Goal: Contribute content: Add original content to the website for others to see

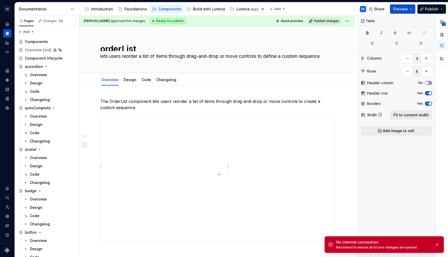
scroll to position [973, 0]
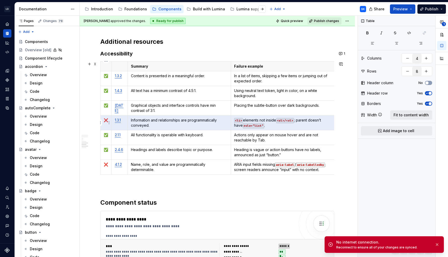
click at [101, 121] on html "LD Lumina Web SK Dataset MxC-Fac Documentation Accessibility guide for tree Pag…" at bounding box center [224, 128] width 448 height 257
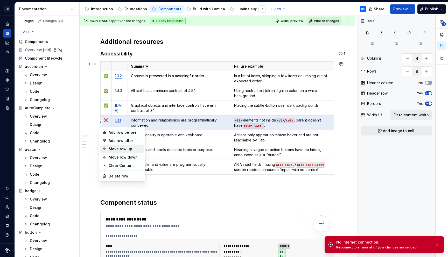
click at [124, 149] on div "Move row up" at bounding box center [126, 148] width 34 height 5
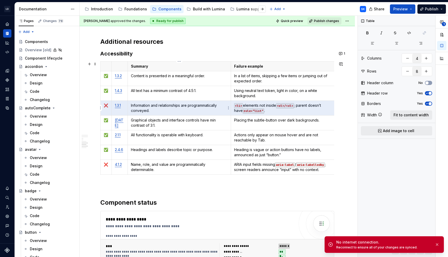
click at [157, 110] on p "Information and relationships are programmatically conveyed." at bounding box center [179, 108] width 97 height 10
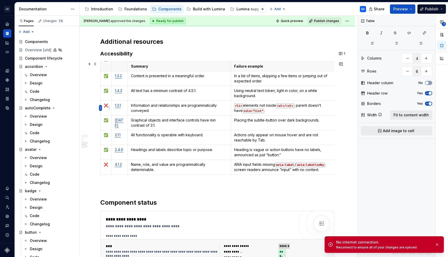
click at [101, 108] on html "LD Lumina Web SK Dataset MxC-Fac Documentation Accessibility guide for tree Pag…" at bounding box center [224, 128] width 448 height 257
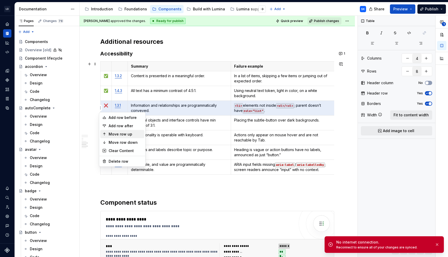
click at [124, 133] on div "Move row up" at bounding box center [126, 134] width 34 height 5
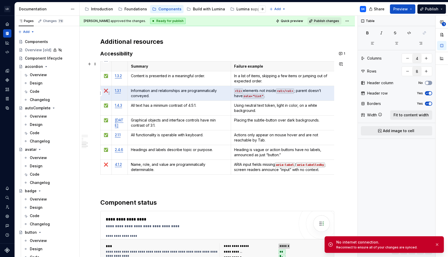
click at [101, 94] on html "LD Lumina Web SK Dataset MxC-Fac Documentation Accessibility guide for tree Pag…" at bounding box center [224, 128] width 448 height 257
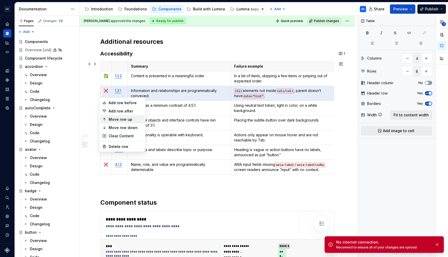
click at [117, 117] on div "Move row up" at bounding box center [126, 119] width 34 height 5
click at [129, 119] on td "Graphical objects and interface controls have min contrast of 3:1." at bounding box center [178, 123] width 103 height 15
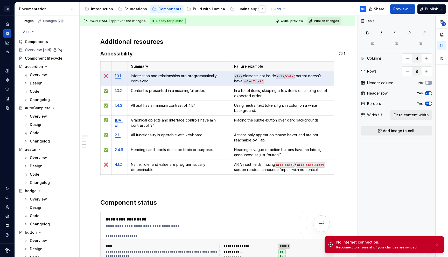
click at [149, 83] on p "Information and relationships are programmatically conveyed." at bounding box center [179, 78] width 97 height 10
click at [159, 95] on td "Content is presented in a meaningful order." at bounding box center [178, 93] width 103 height 15
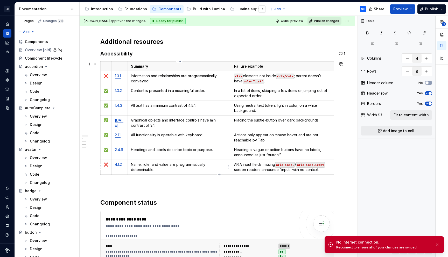
click at [160, 168] on p "Name, role, and value are programmatically determinable." at bounding box center [179, 167] width 97 height 10
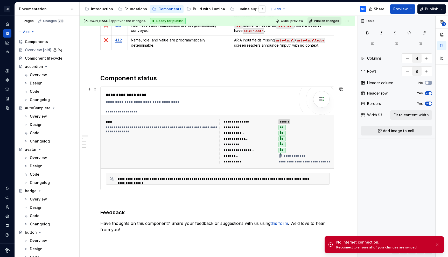
scroll to position [1086, 0]
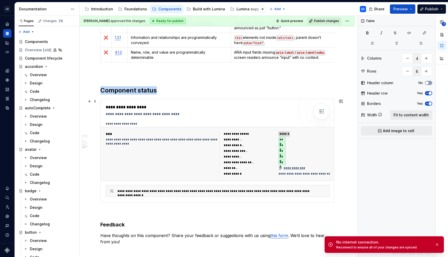
click at [169, 106] on div "**********" at bounding box center [201, 107] width 191 height 6
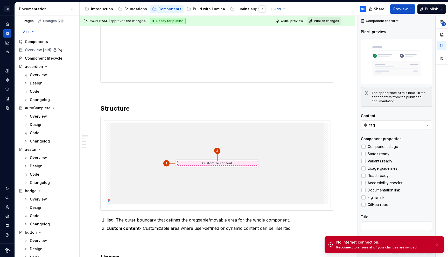
scroll to position [221, 0]
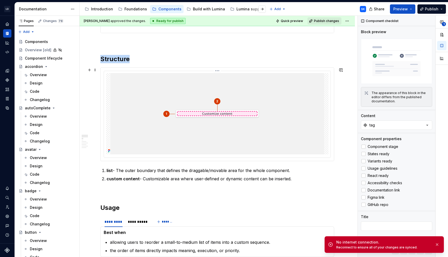
click at [159, 83] on img at bounding box center [216, 113] width 213 height 81
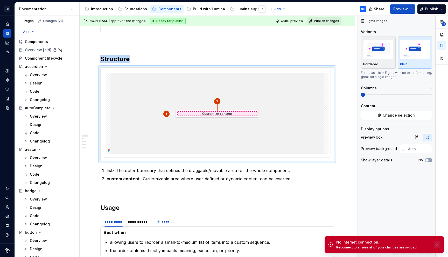
click at [437, 245] on button "button" at bounding box center [436, 244] width 7 height 7
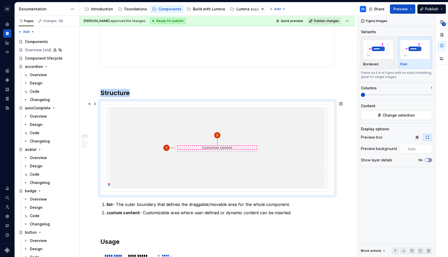
scroll to position [173, 0]
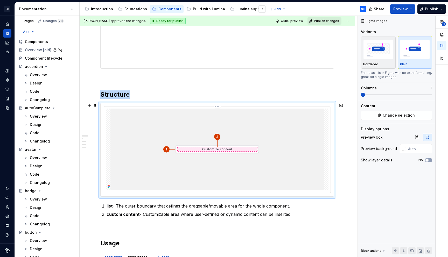
click at [272, 117] on img at bounding box center [216, 149] width 213 height 81
click at [287, 136] on img at bounding box center [216, 149] width 213 height 81
type textarea "*"
click at [219, 106] on html "LD Lumina Web SK Dataset MxC-Fac Documentation Accessibility guide for tree Pag…" at bounding box center [224, 128] width 448 height 257
click at [241, 124] on div "Update Figma image" at bounding box center [243, 122] width 38 height 5
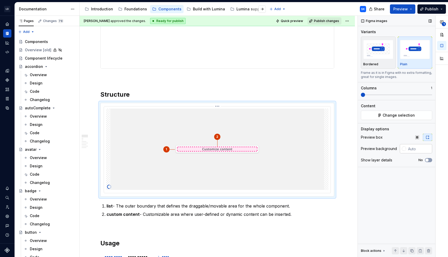
click at [413, 150] on input "text" at bounding box center [419, 148] width 26 height 9
click at [415, 150] on input "f4f4" at bounding box center [419, 148] width 26 height 9
click at [437, 147] on div "1" at bounding box center [441, 136] width 12 height 241
type input "#F4F4F5"
type textarea "*"
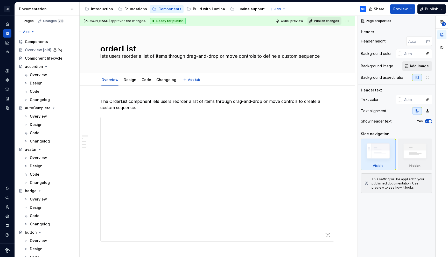
type textarea "*"
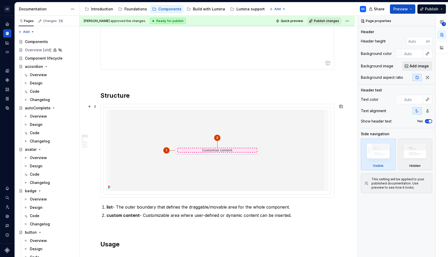
scroll to position [188, 0]
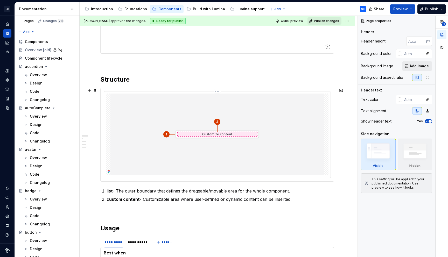
click at [159, 101] on img at bounding box center [216, 134] width 213 height 81
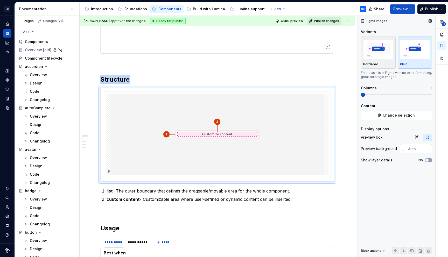
click at [416, 150] on input "text" at bounding box center [419, 148] width 26 height 9
type input "#F4F4F5"
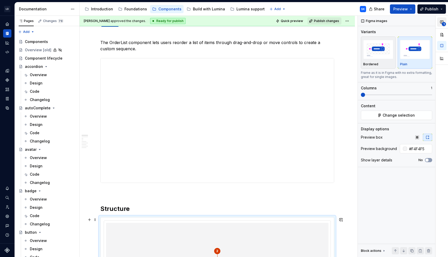
scroll to position [0, 0]
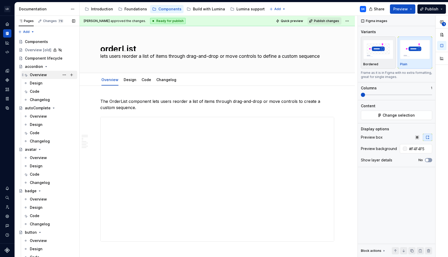
click at [41, 75] on div "Overview" at bounding box center [38, 74] width 17 height 5
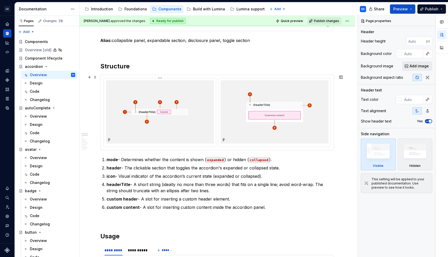
scroll to position [275, 0]
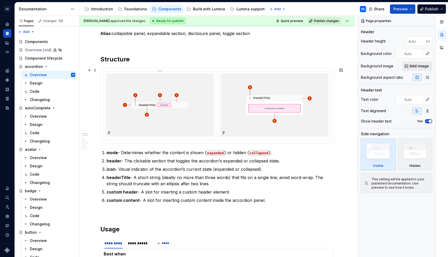
click at [201, 89] on img at bounding box center [160, 104] width 108 height 63
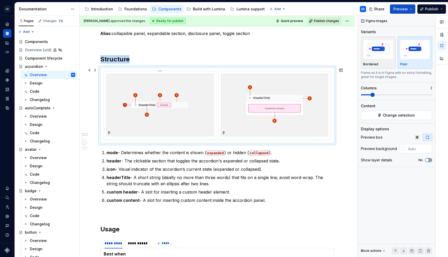
click at [161, 71] on html "LD Lumina Web SK Dataset MxC-Fac Documentation Accessibility guide for tree Pag…" at bounding box center [224, 128] width 448 height 257
click at [181, 88] on div "Update Figma image" at bounding box center [186, 87] width 38 height 5
click at [275, 70] on html "LD Lumina Web SK Dataset MxC-Fac Documentation Accessibility guide for tree Pag…" at bounding box center [224, 128] width 448 height 257
click at [300, 86] on div "Update Figma image" at bounding box center [301, 87] width 38 height 5
click at [39, 118] on div "Overview" at bounding box center [38, 116] width 17 height 5
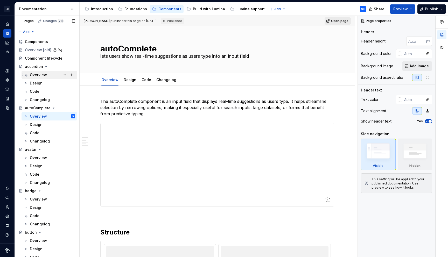
click at [40, 75] on div "Overview" at bounding box center [38, 74] width 17 height 5
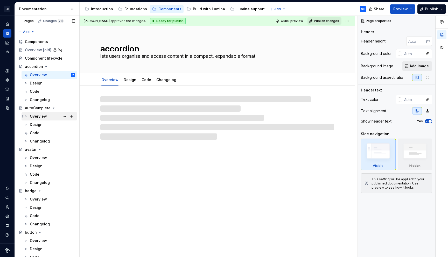
click at [40, 116] on div "Overview" at bounding box center [38, 116] width 17 height 5
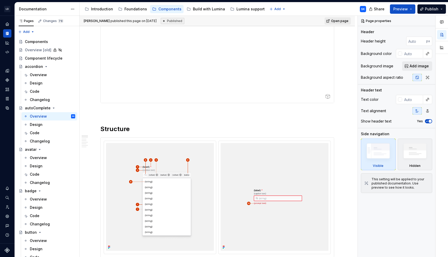
scroll to position [131, 0]
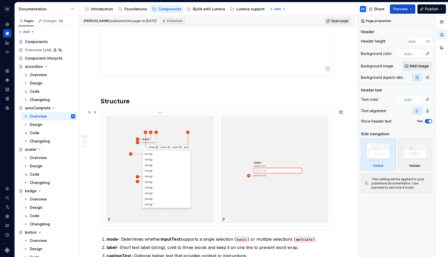
click at [204, 120] on img at bounding box center [160, 169] width 108 height 108
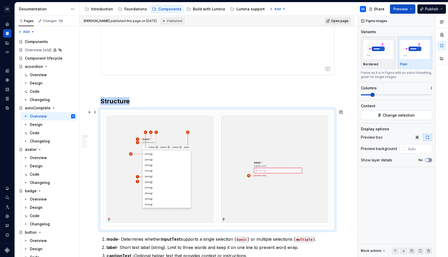
click at [161, 113] on div at bounding box center [217, 170] width 233 height 120
click at [161, 114] on html "LD Lumina Web SK Dataset MxC-Fac Documentation Accessibility guide for tree Pag…" at bounding box center [224, 128] width 448 height 257
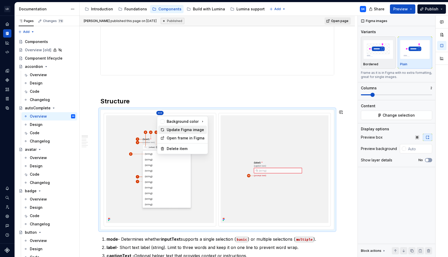
click at [180, 130] on div "Update Figma image" at bounding box center [186, 129] width 38 height 5
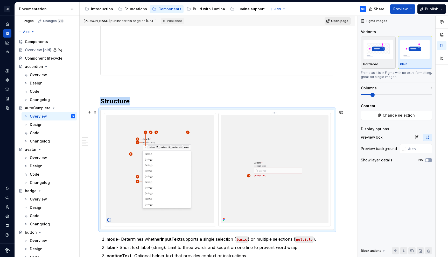
click at [277, 113] on html "LD Lumina Web SK Dataset MxC-Fac Documentation Accessibility guide for tree Pag…" at bounding box center [224, 128] width 448 height 257
click at [299, 130] on div "Update Figma image" at bounding box center [301, 129] width 38 height 5
click at [46, 155] on div "Overview" at bounding box center [52, 157] width 45 height 7
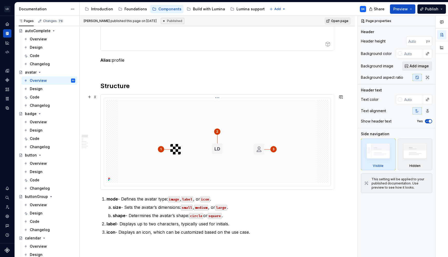
scroll to position [162, 0]
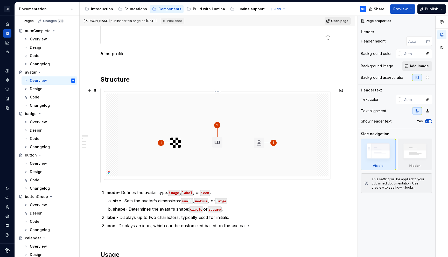
click at [191, 112] on img at bounding box center [217, 135] width 199 height 83
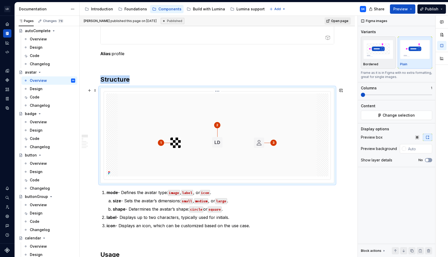
click at [218, 91] on html "LD Lumina Web SK Dataset MxC-Fac Documentation Accessibility guide for tree Pag…" at bounding box center [224, 128] width 448 height 257
click at [240, 109] on div "Update Figma image" at bounding box center [243, 107] width 38 height 5
type textarea "*"
click at [412, 145] on input "text" at bounding box center [419, 148] width 26 height 9
type input "#E4E4E7"
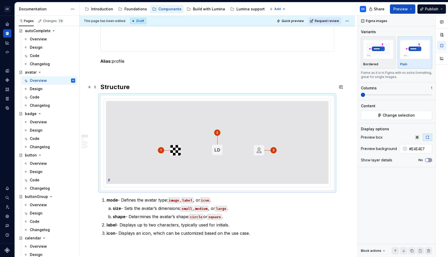
scroll to position [163, 0]
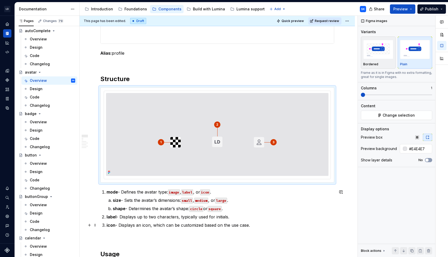
click at [251, 224] on p "icon - Displays an icon, which can be customized based on the use case." at bounding box center [219, 225] width 227 height 6
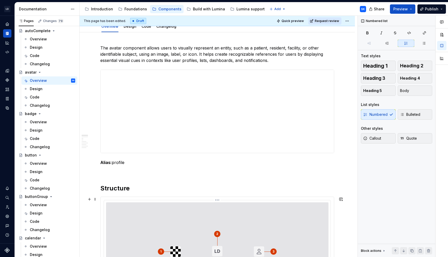
scroll to position [0, 0]
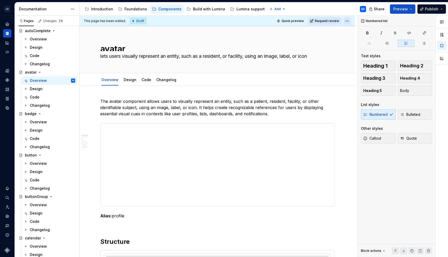
click at [350, 19] on html "LD Lumina Web SK Dataset MxC-Fac Documentation Accessibility guide for tree Pag…" at bounding box center [224, 128] width 448 height 257
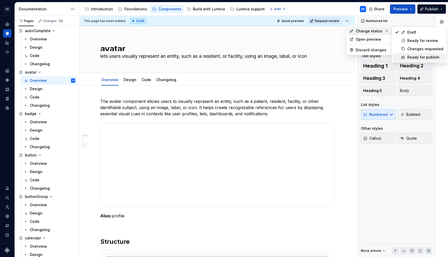
click at [422, 56] on div "Ready for publish" at bounding box center [425, 57] width 36 height 5
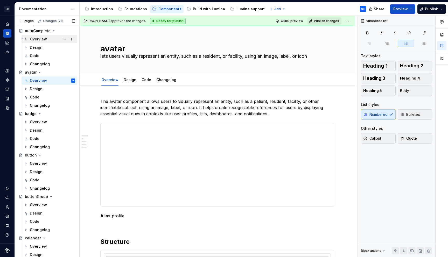
click at [52, 40] on div "Overview" at bounding box center [52, 38] width 45 height 7
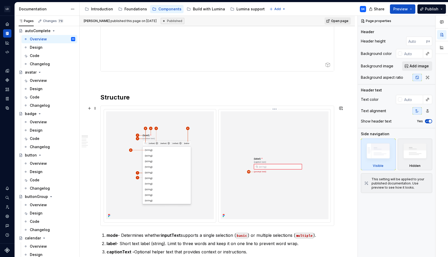
scroll to position [136, 0]
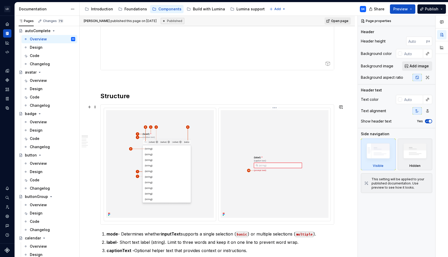
click at [289, 136] on img at bounding box center [274, 164] width 108 height 108
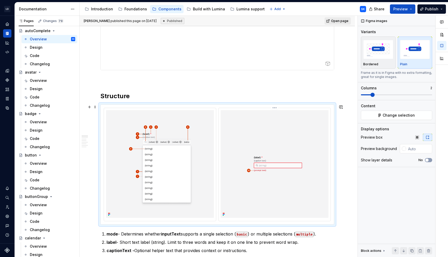
click at [238, 110] on div at bounding box center [274, 164] width 112 height 113
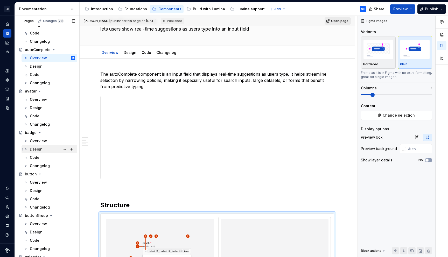
scroll to position [59, 0]
click at [43, 143] on div "Overview" at bounding box center [38, 140] width 17 height 5
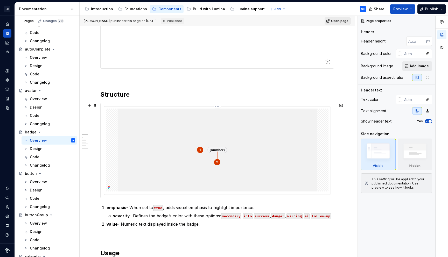
scroll to position [153, 0]
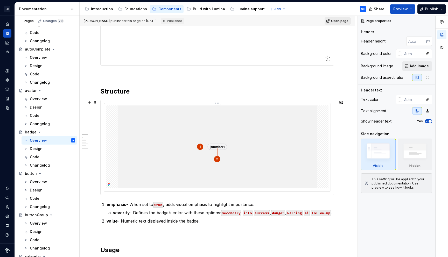
click at [193, 112] on img at bounding box center [217, 146] width 199 height 83
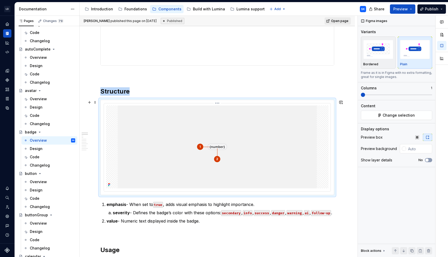
type textarea "*"
click at [218, 103] on html "LD Lumina Web SK Dataset MxC-Fac Documentation Accessibility guide for tree Pag…" at bounding box center [224, 128] width 448 height 257
click at [239, 118] on div "Update Figma image" at bounding box center [243, 119] width 38 height 5
click at [416, 151] on input "text" at bounding box center [419, 148] width 26 height 9
click at [423, 148] on input "text" at bounding box center [419, 148] width 26 height 9
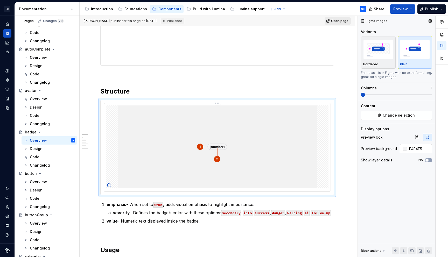
type input "#F4F4F5"
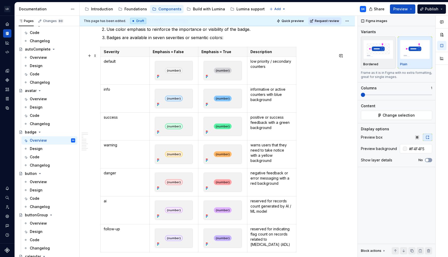
scroll to position [848, 0]
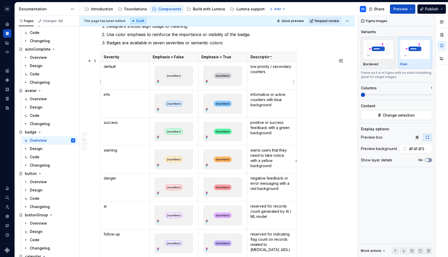
click at [267, 74] on p "low priority / secondary counters" at bounding box center [271, 69] width 42 height 10
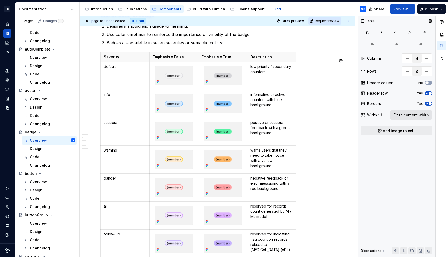
click at [406, 118] on button "Fit to content width" at bounding box center [411, 114] width 42 height 9
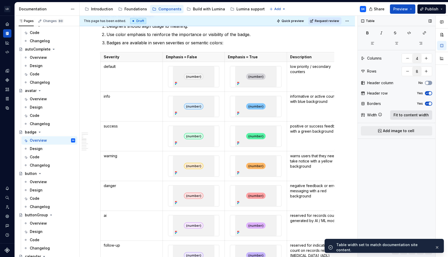
type textarea "*"
type input "3"
type input "4"
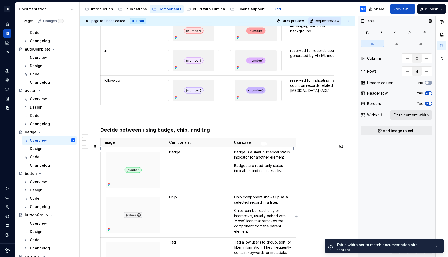
click at [401, 116] on span "Fit to content width" at bounding box center [410, 114] width 35 height 5
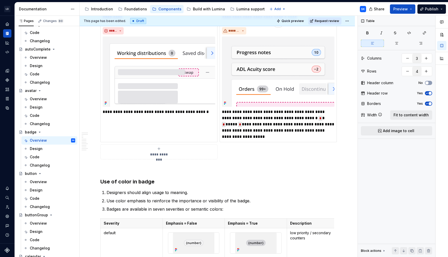
scroll to position [723, 0]
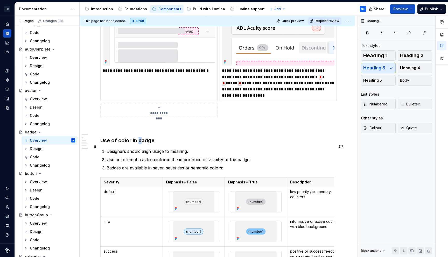
type textarea "*"
click at [139, 144] on h3 "Use of color in badge" at bounding box center [217, 140] width 234 height 7
click at [183, 154] on p "Designers should align usage to meaning." at bounding box center [219, 151] width 227 height 6
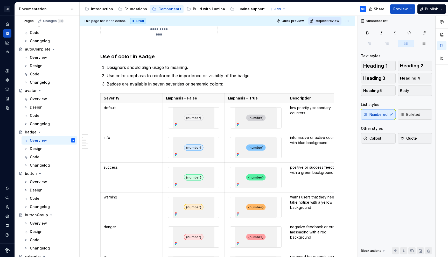
scroll to position [669, 0]
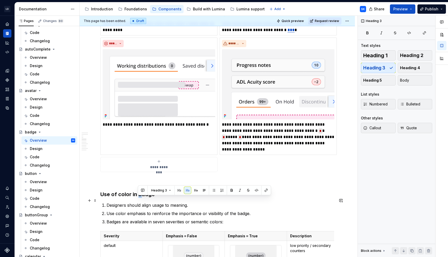
click at [140, 198] on h3 "Use of color in Badge" at bounding box center [217, 194] width 234 height 7
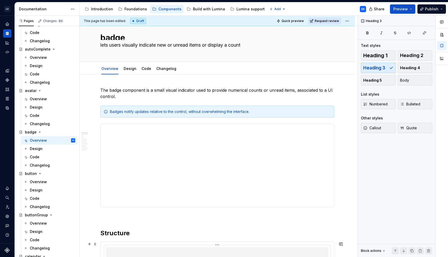
scroll to position [0, 0]
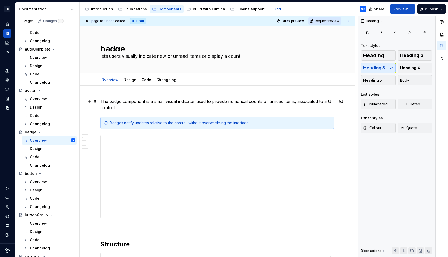
click at [126, 104] on p "The badge component is a small visual indicator used to provide numerical count…" at bounding box center [217, 104] width 234 height 12
click at [129, 106] on p "The badge component is a small visual indicator used to provide numerical count…" at bounding box center [217, 104] width 234 height 12
click at [348, 21] on html "LD Lumina Web SK Dataset MxC-Fac Documentation Accessibility guide for tree Pag…" at bounding box center [224, 128] width 448 height 257
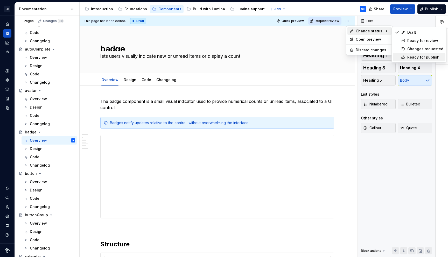
click at [424, 56] on div "Ready for publish" at bounding box center [425, 57] width 36 height 5
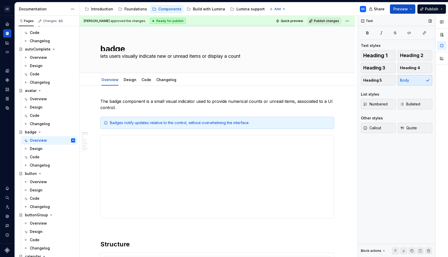
click at [397, 22] on div "Text" at bounding box center [396, 21] width 77 height 10
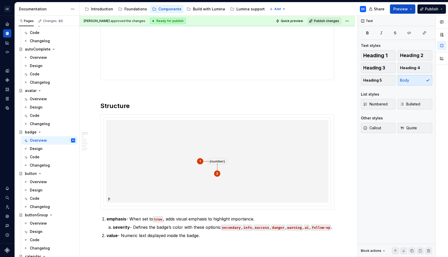
scroll to position [150, 0]
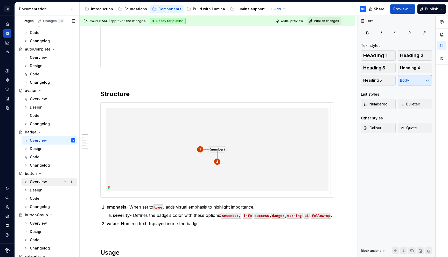
click at [47, 181] on div "Overview" at bounding box center [52, 181] width 45 height 7
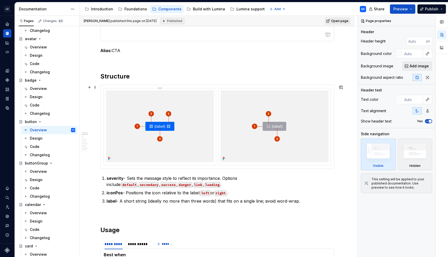
scroll to position [194, 0]
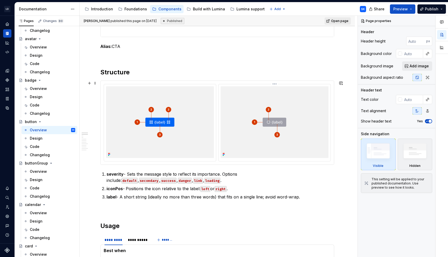
click at [276, 84] on html "LD Lumina Web SK Dataset MxC-Fac Documentation Accessibility guide for tree Pag…" at bounding box center [224, 128] width 448 height 257
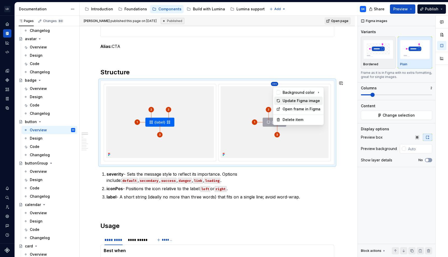
click at [302, 98] on div "Update Figma image" at bounding box center [301, 100] width 38 height 5
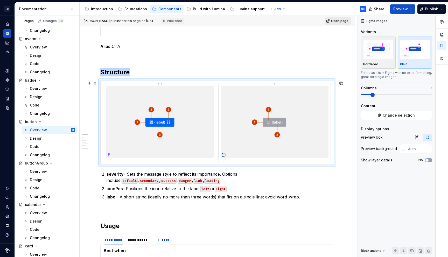
click at [160, 84] on html "LD Lumina Web SK Dataset MxC-Fac Documentation Accessibility guide for tree Pag…" at bounding box center [224, 128] width 448 height 257
click at [180, 102] on div "Update Figma image" at bounding box center [186, 100] width 38 height 5
click at [377, 180] on div "Figma images Variants Bordered Plain Frame as it is in Figma with no extra form…" at bounding box center [396, 136] width 77 height 241
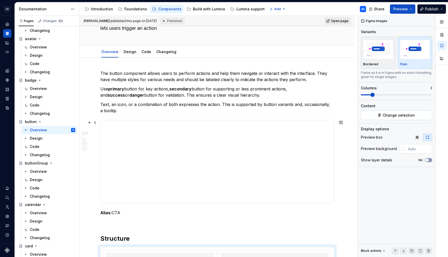
scroll to position [0, 0]
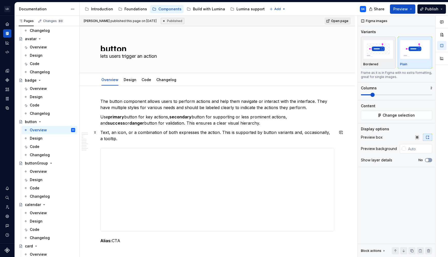
click at [119, 139] on p "Text, an icon, or a combination of both expresses the action. This is supported…" at bounding box center [217, 135] width 234 height 12
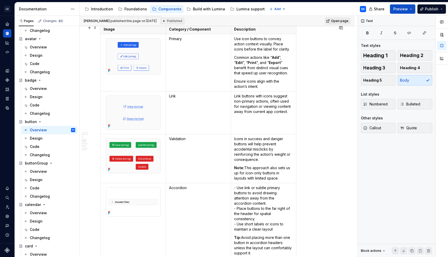
scroll to position [1313, 0]
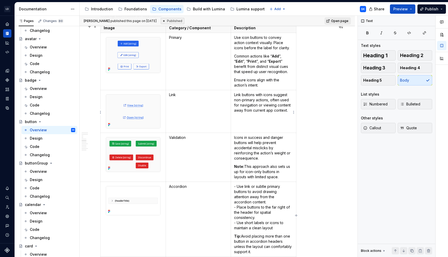
click at [243, 106] on p "Link buttons with icons suggest non-primary actions, often used for navigation …" at bounding box center [263, 102] width 59 height 21
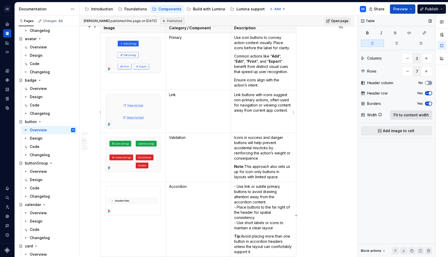
click at [409, 113] on span "Fit to content width" at bounding box center [410, 114] width 35 height 5
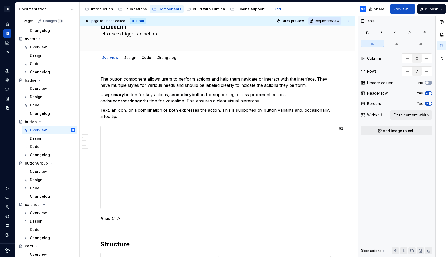
scroll to position [0, 0]
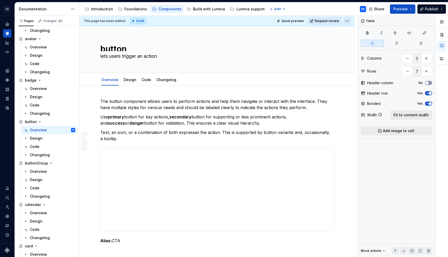
click at [348, 20] on html "LD Lumina Web SK Dataset MxC-Fac Documentation Accessibility guide for tree Pag…" at bounding box center [224, 128] width 448 height 257
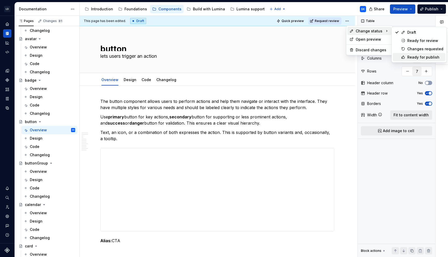
click at [417, 55] on div "Ready for publish" at bounding box center [425, 57] width 36 height 5
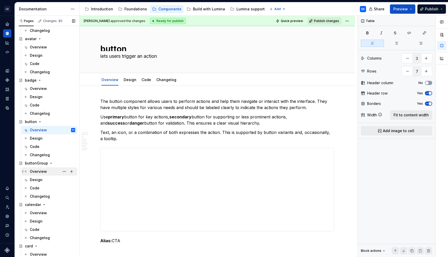
click at [44, 171] on div "Overview" at bounding box center [38, 171] width 17 height 5
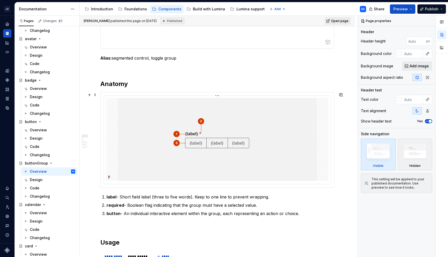
scroll to position [172, 0]
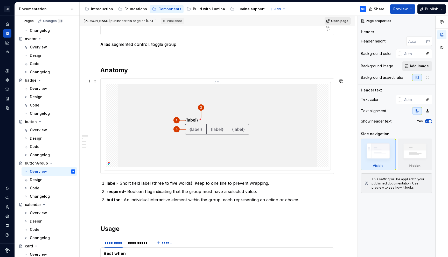
click at [219, 82] on html "LD Lumina Web SK Dataset MxC-Fac Documentation Accessibility guide for tree Pag…" at bounding box center [224, 128] width 448 height 257
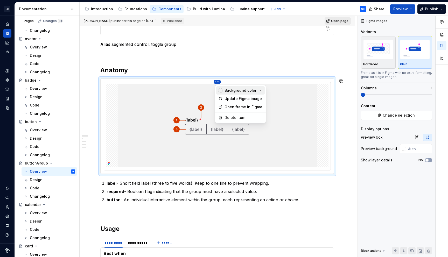
type textarea "*"
click at [243, 97] on div "Update Figma image" at bounding box center [243, 98] width 38 height 5
click at [411, 150] on input "text" at bounding box center [419, 148] width 26 height 9
type input "#F4F4F5"
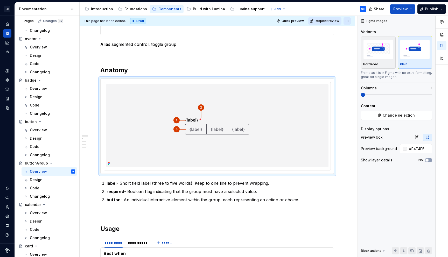
click at [348, 23] on html "LD Lumina Web SK Dataset MxC-Fac Documentation Accessibility guide for tree Pag…" at bounding box center [224, 128] width 448 height 257
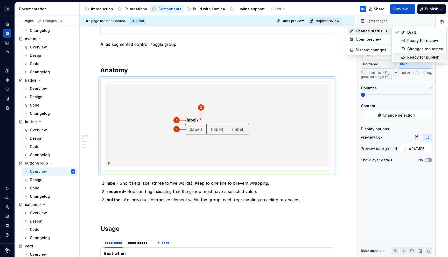
click at [421, 55] on div "Ready for publish" at bounding box center [425, 57] width 36 height 5
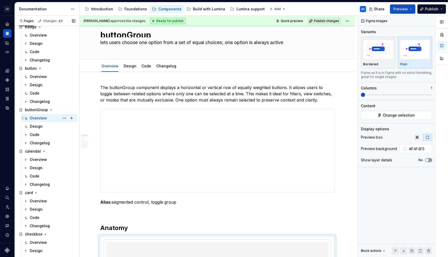
scroll to position [170, 0]
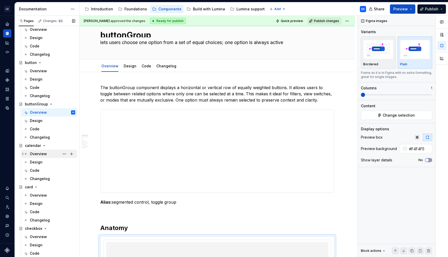
click at [39, 156] on div "Overview" at bounding box center [52, 153] width 45 height 7
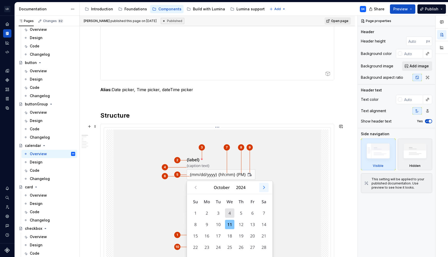
scroll to position [217, 0]
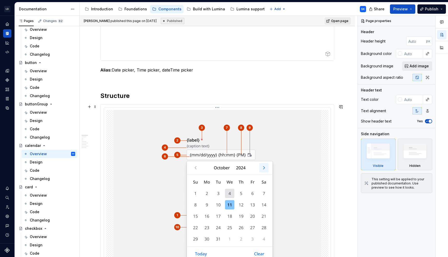
click at [219, 108] on html "LD Lumina Web SK Dataset MxC-Fac Documentation Accessibility guide for tree Pag…" at bounding box center [224, 128] width 448 height 257
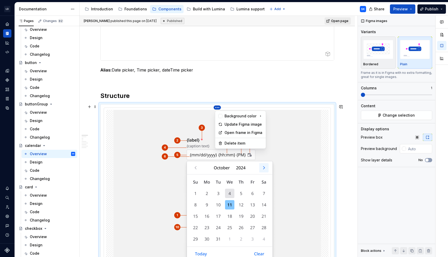
type textarea "*"
click at [244, 125] on div "Update Figma image" at bounding box center [243, 124] width 38 height 5
click at [416, 147] on input "text" at bounding box center [419, 148] width 26 height 9
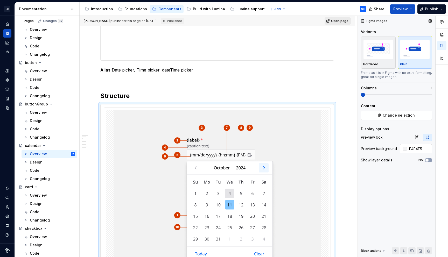
type input "#F4F4F5"
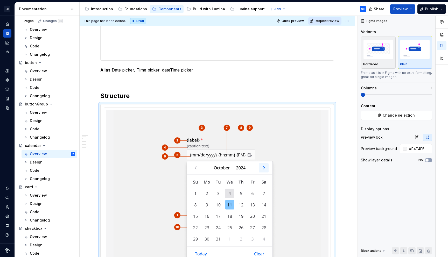
type textarea "*"
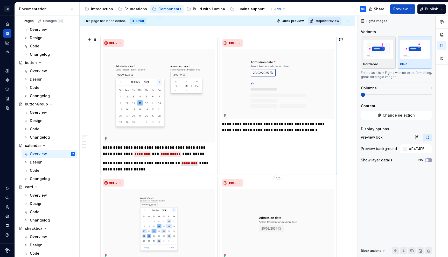
scroll to position [902, 0]
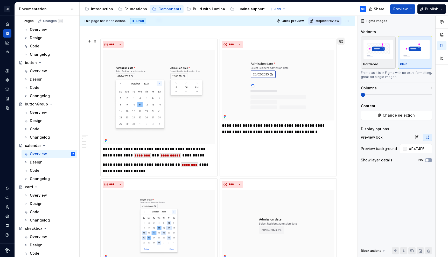
click at [342, 42] on button "button" at bounding box center [340, 41] width 7 height 7
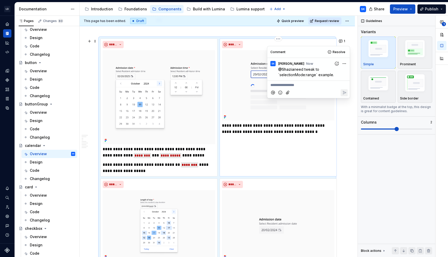
type textarea "*"
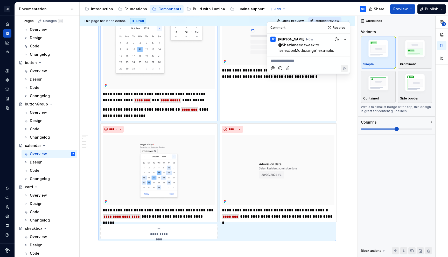
scroll to position [962, 0]
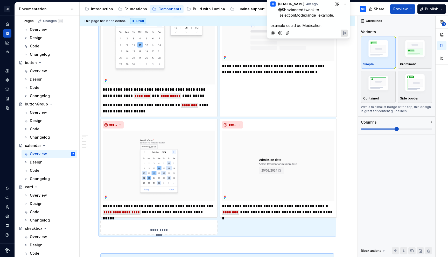
click at [311, 24] on span "example could be Medication" at bounding box center [295, 25] width 51 height 4
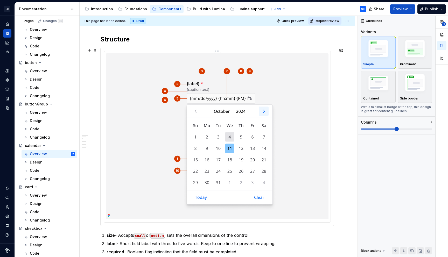
scroll to position [270, 0]
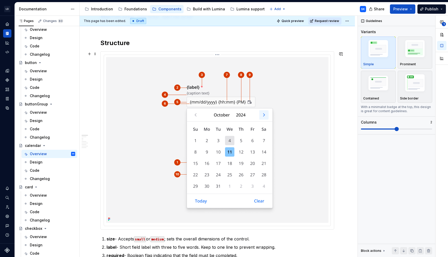
click at [236, 58] on img at bounding box center [216, 140] width 207 height 166
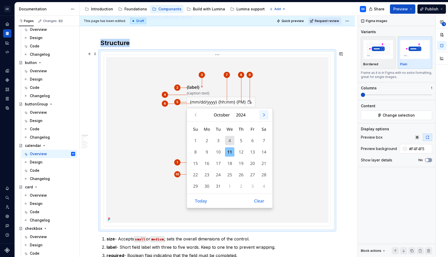
click at [238, 56] on div at bounding box center [217, 140] width 226 height 171
click at [349, 24] on html "LD Lumina Web SK Dataset MxC-Fac Documentation Accessibility guide for tree Pag…" at bounding box center [224, 128] width 448 height 257
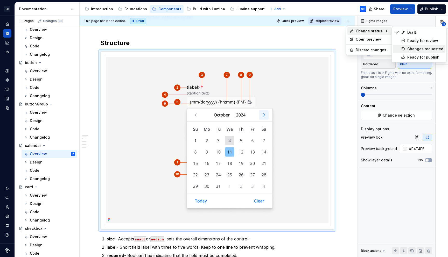
click at [422, 48] on div "Changes requested" at bounding box center [425, 48] width 36 height 5
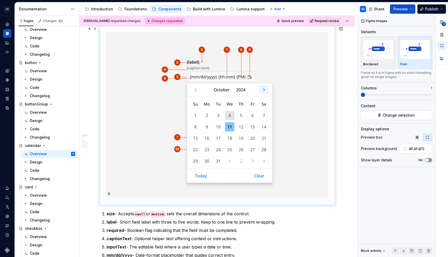
scroll to position [307, 0]
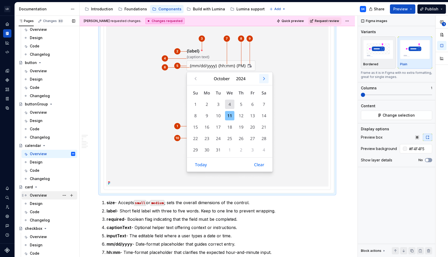
click at [48, 195] on div "Overview" at bounding box center [52, 195] width 45 height 7
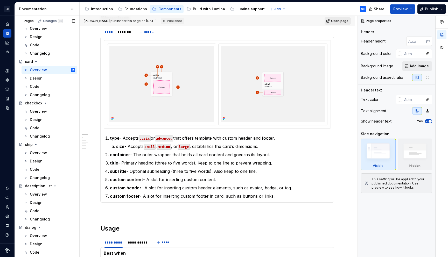
scroll to position [249, 0]
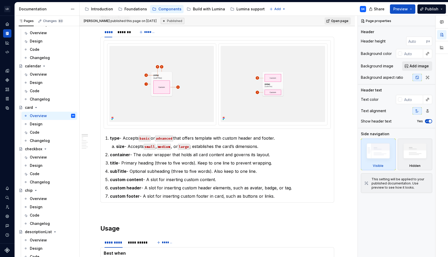
type textarea "*"
